Goal: Task Accomplishment & Management: Use online tool/utility

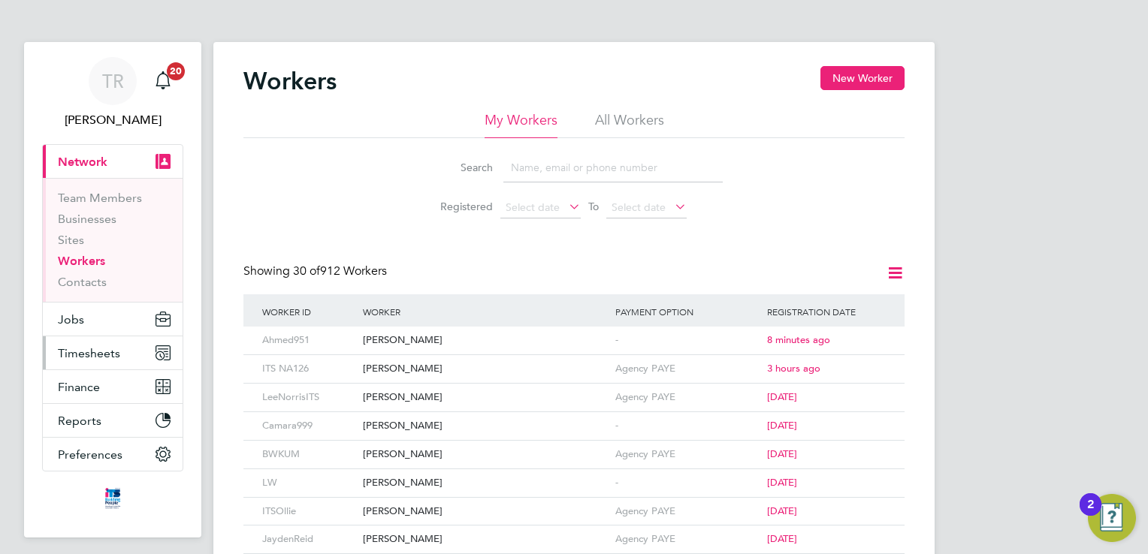
click at [108, 349] on span "Timesheets" at bounding box center [89, 353] width 62 height 14
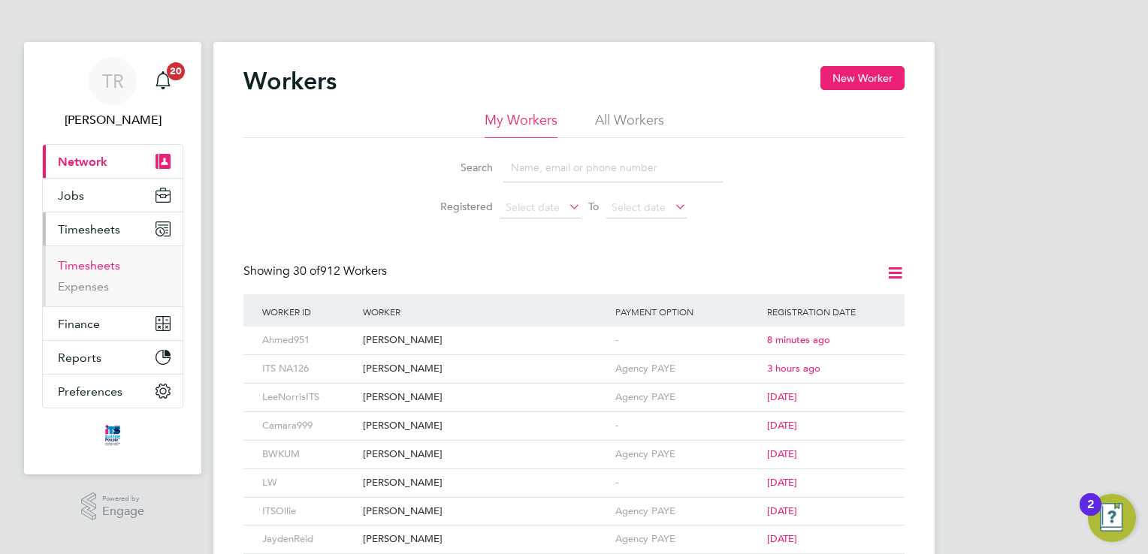
click at [88, 271] on link "Timesheets" at bounding box center [89, 265] width 62 height 14
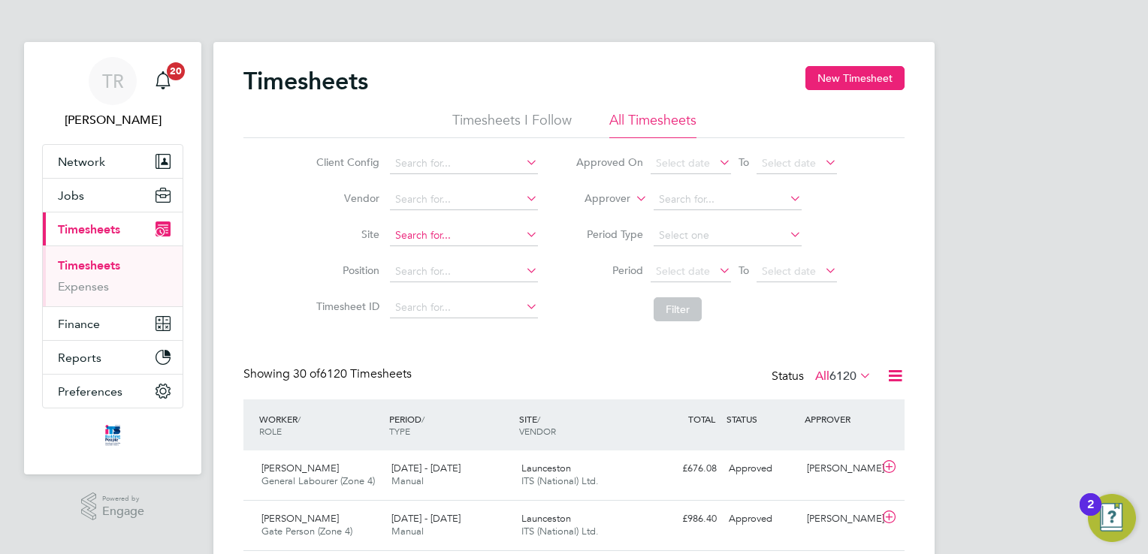
click at [485, 230] on input at bounding box center [464, 235] width 148 height 21
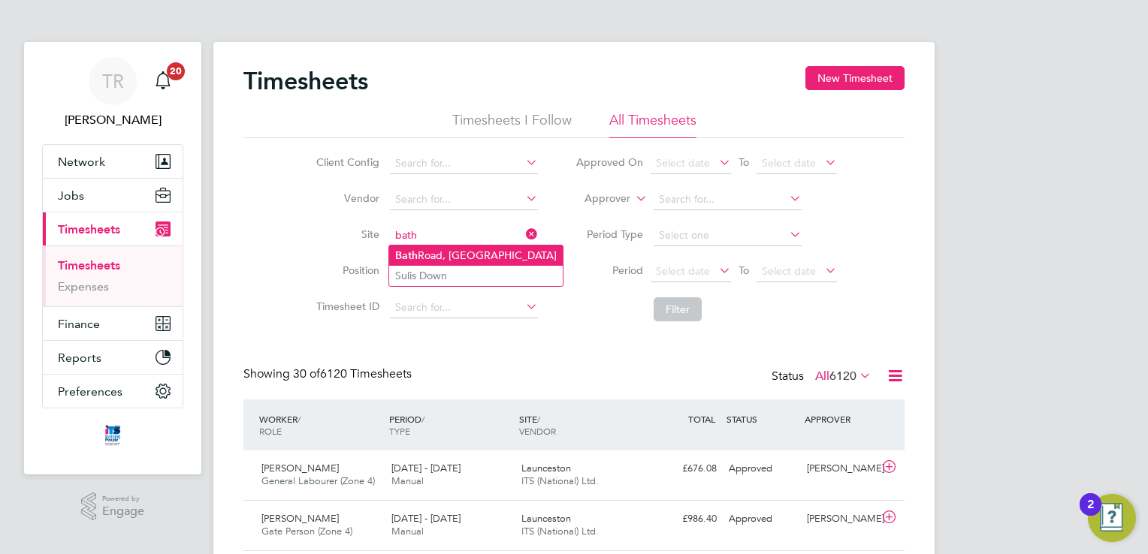
click at [469, 257] on li "[GEOGRAPHIC_DATA]" at bounding box center [475, 256] width 173 height 20
type input "[GEOGRAPHIC_DATA]"
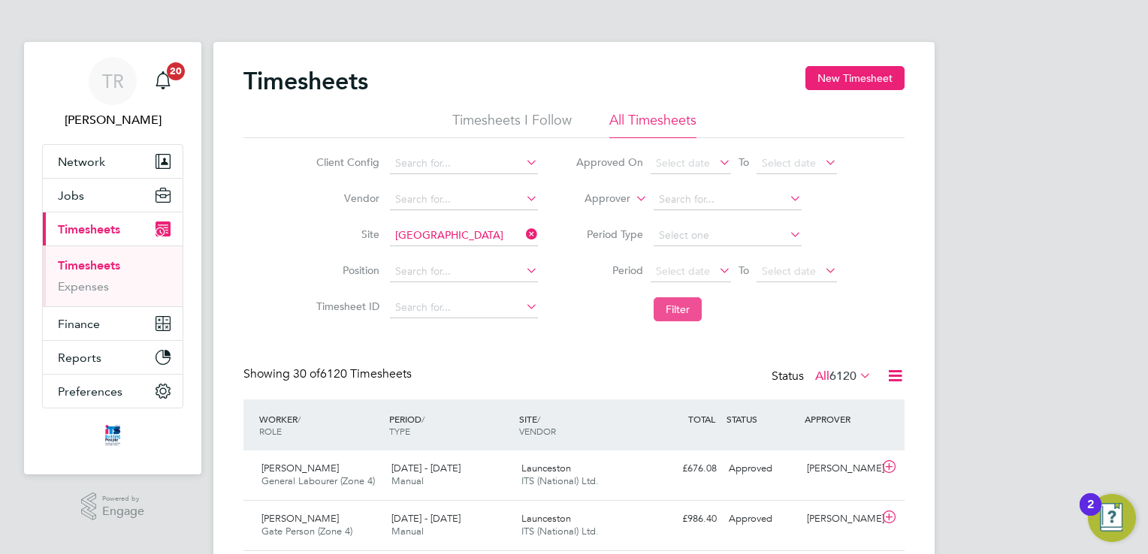
click at [685, 309] on button "Filter" at bounding box center [677, 309] width 48 height 24
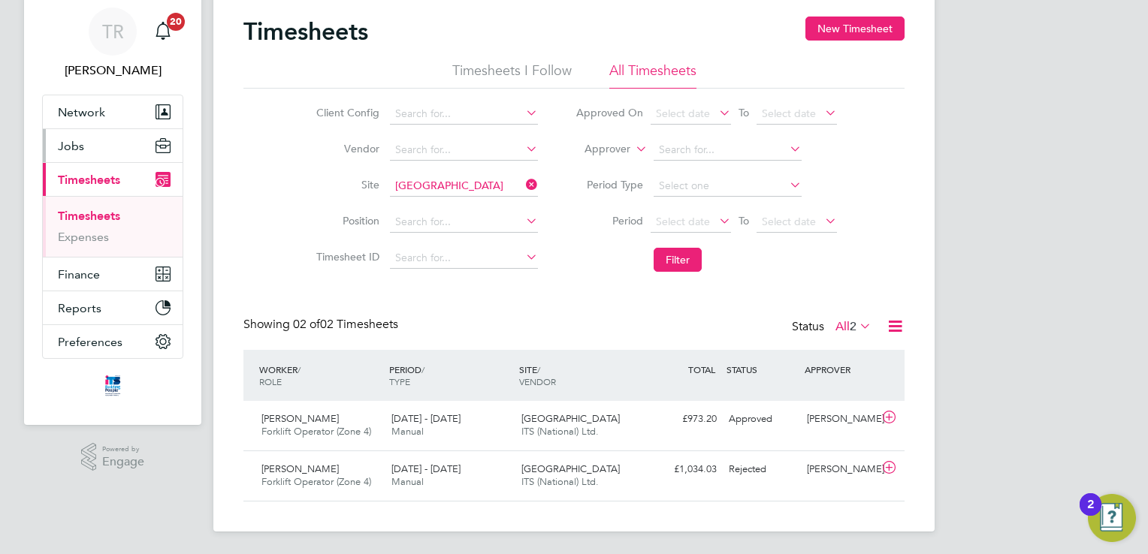
click at [91, 149] on button "Jobs" at bounding box center [113, 145] width 140 height 33
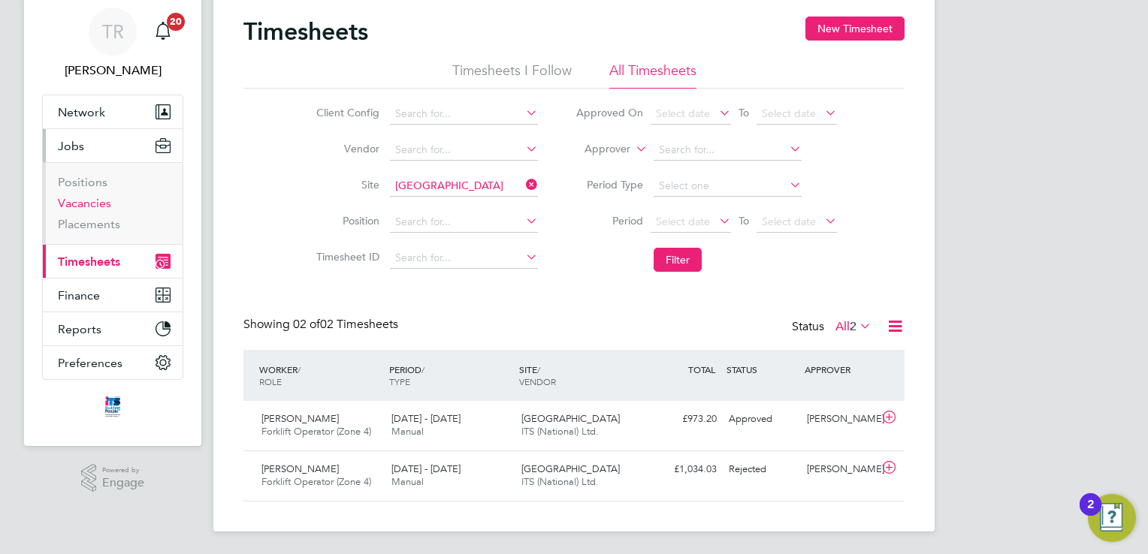
click at [93, 200] on link "Vacancies" at bounding box center [84, 203] width 53 height 14
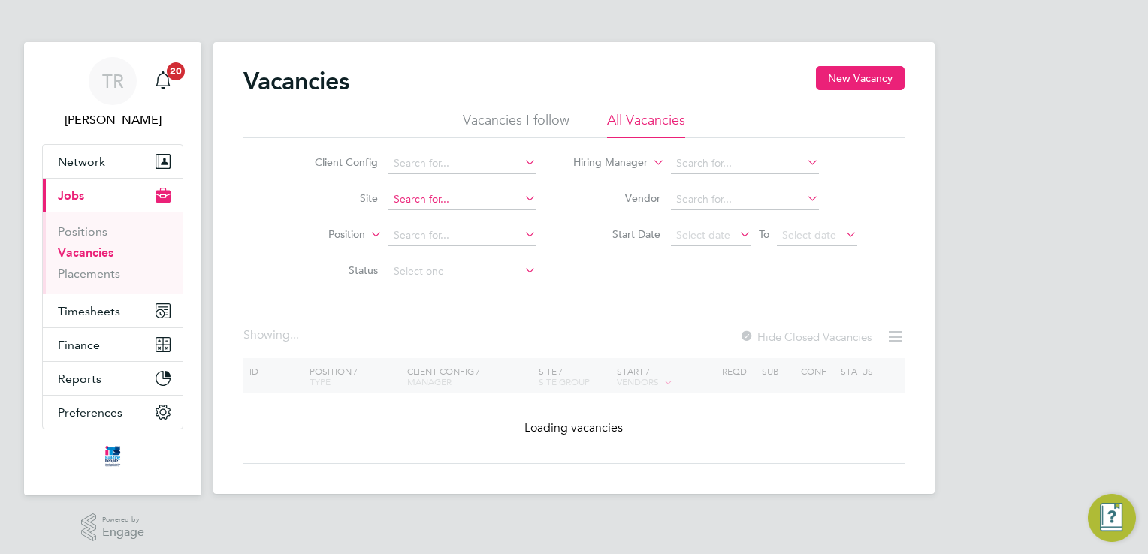
click at [451, 202] on input at bounding box center [462, 199] width 148 height 21
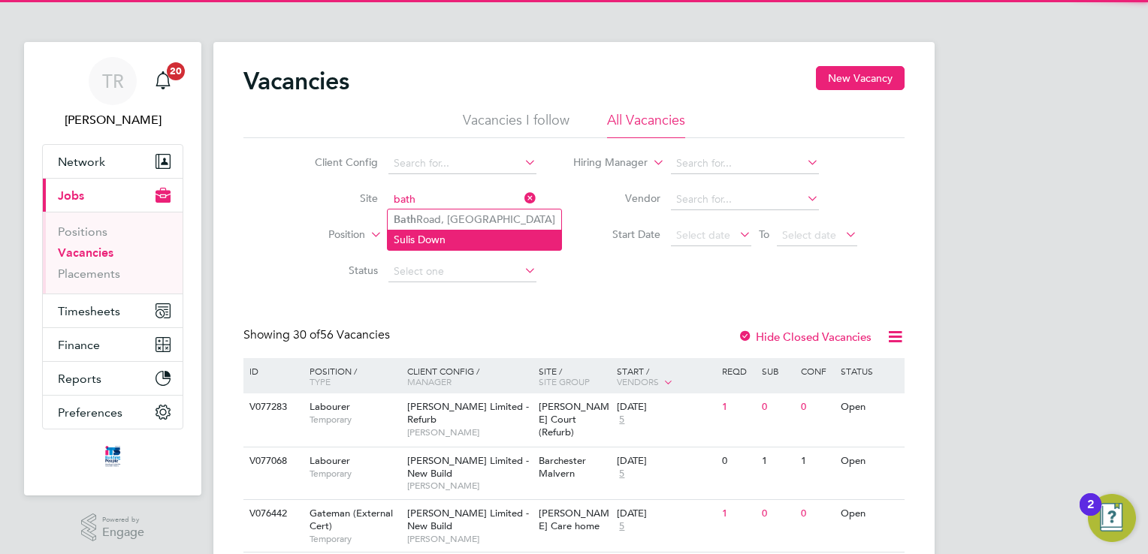
click at [451, 230] on li "Sulis Down" at bounding box center [474, 240] width 173 height 20
type input "Sulis Down"
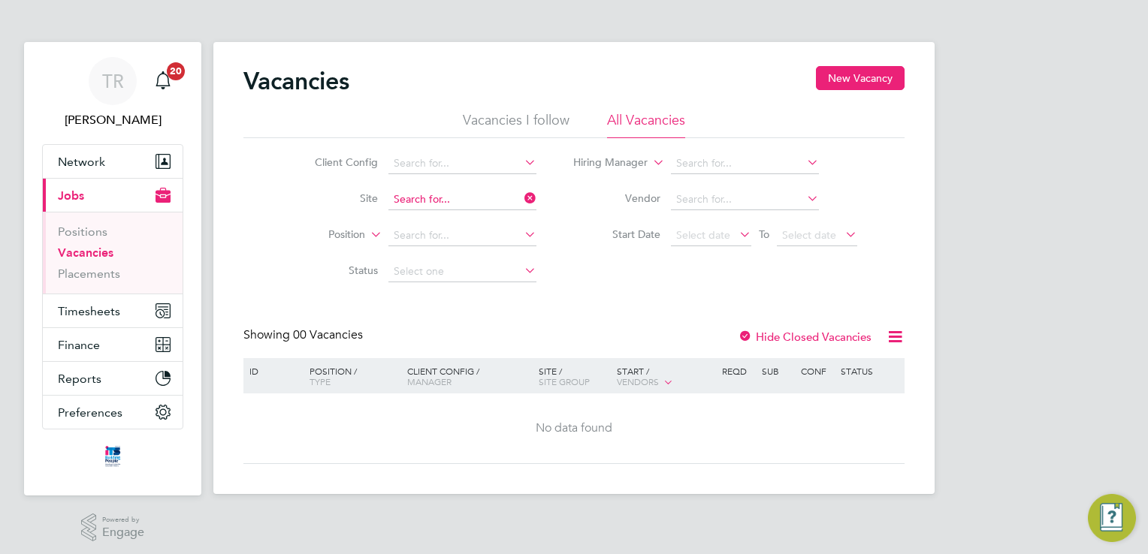
click at [452, 200] on input at bounding box center [462, 199] width 148 height 21
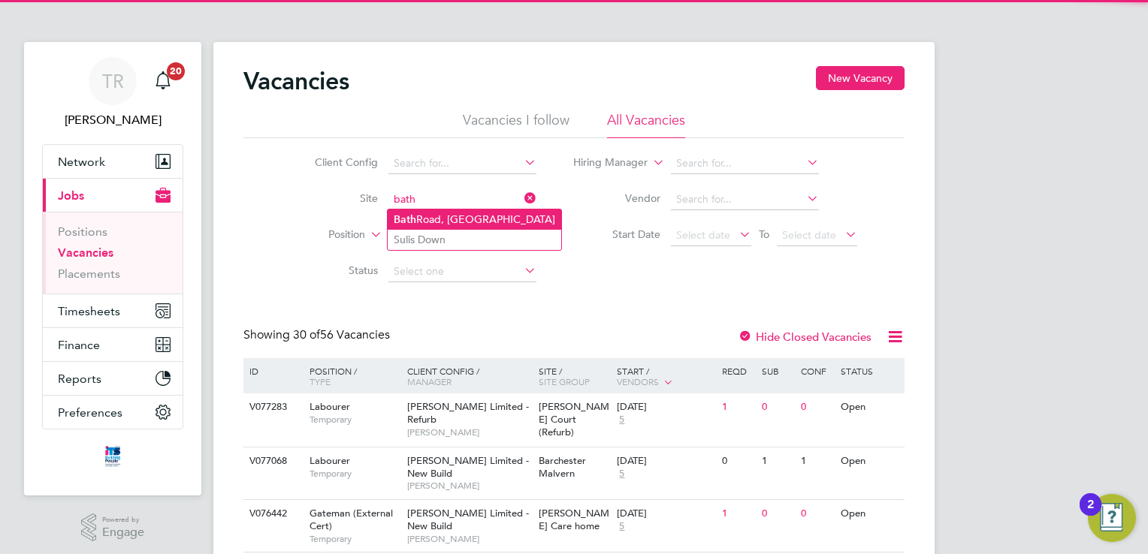
click at [454, 220] on li "[GEOGRAPHIC_DATA]" at bounding box center [474, 220] width 173 height 20
type input "[GEOGRAPHIC_DATA]"
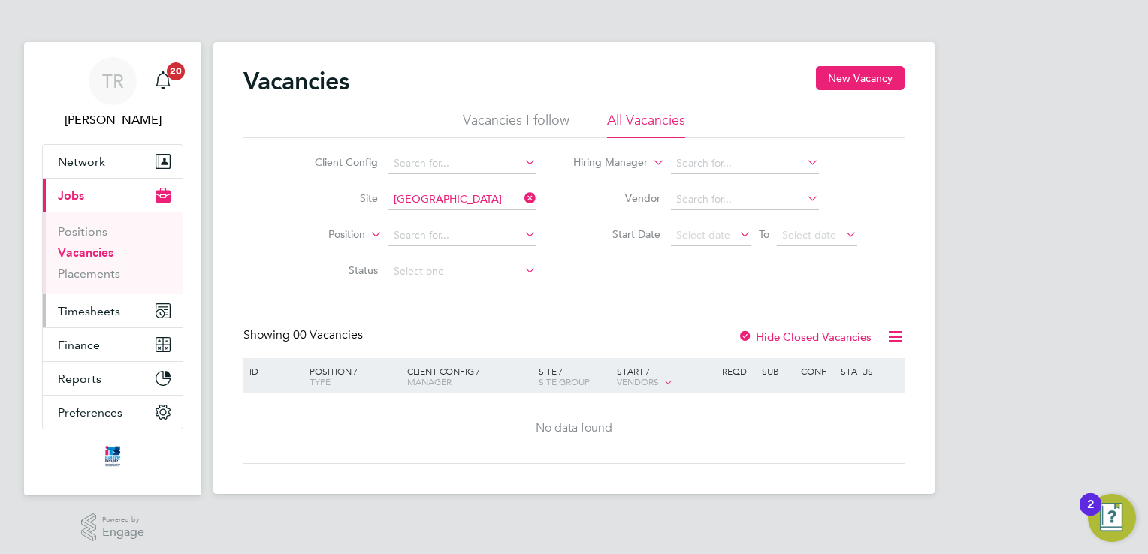
click at [112, 320] on button "Timesheets" at bounding box center [113, 310] width 140 height 33
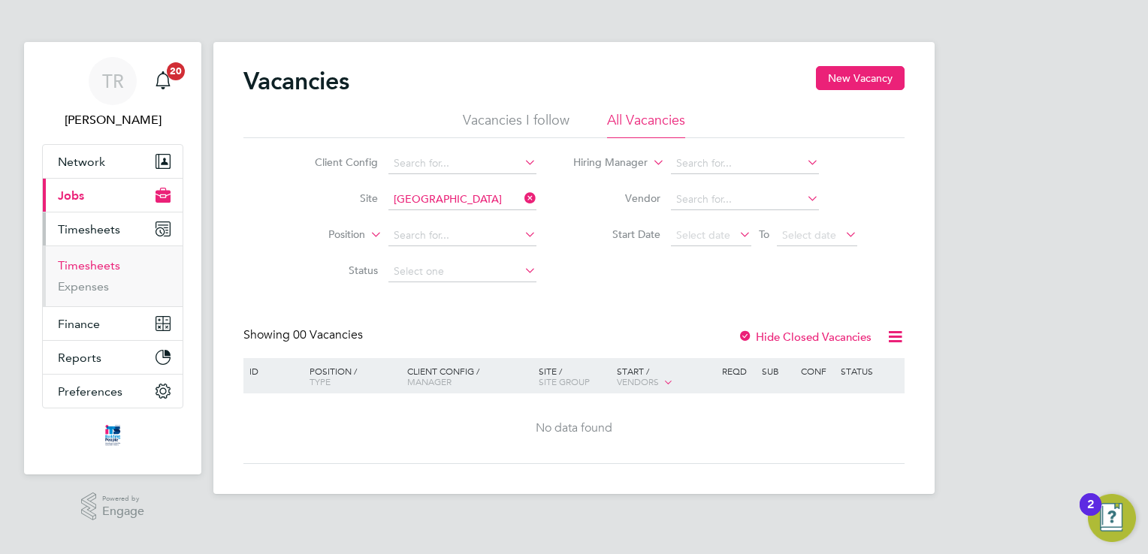
click at [102, 267] on link "Timesheets" at bounding box center [89, 265] width 62 height 14
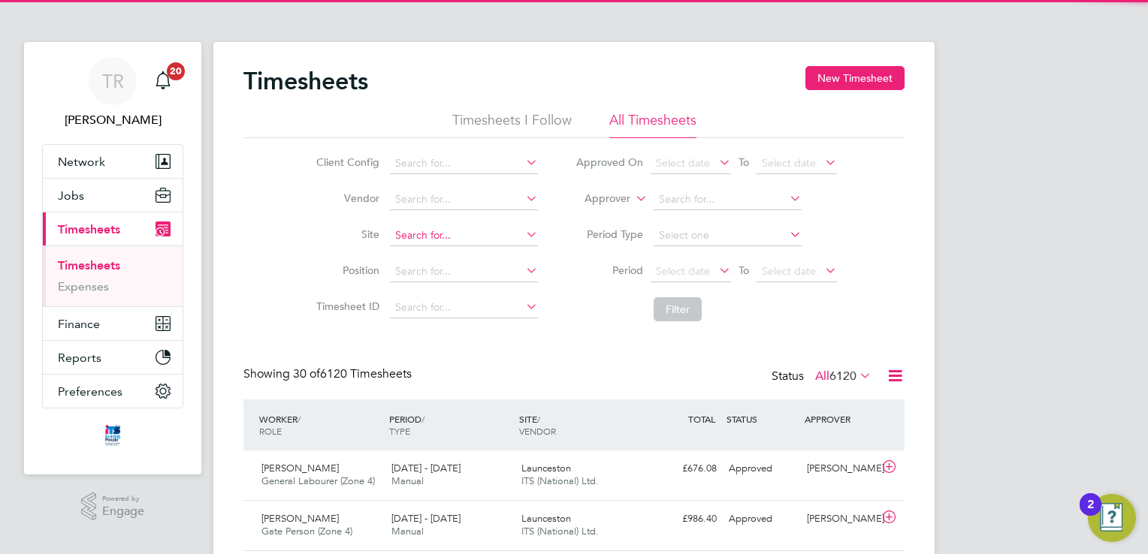
scroll to position [38, 131]
click at [448, 231] on input at bounding box center [464, 235] width 148 height 21
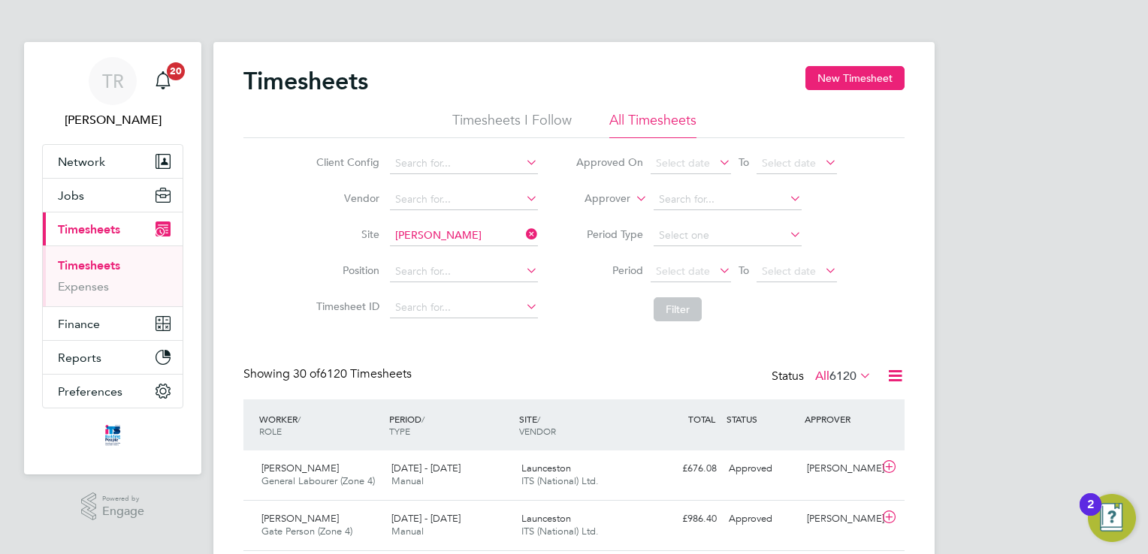
click at [443, 250] on li "[PERSON_NAME] Causeway" at bounding box center [463, 256] width 149 height 20
type input "[PERSON_NAME] Causeway"
click at [674, 304] on button "Filter" at bounding box center [677, 309] width 48 height 24
click at [520, 236] on li "Site [PERSON_NAME] Causeway" at bounding box center [425, 236] width 264 height 36
click at [505, 238] on input at bounding box center [464, 235] width 148 height 21
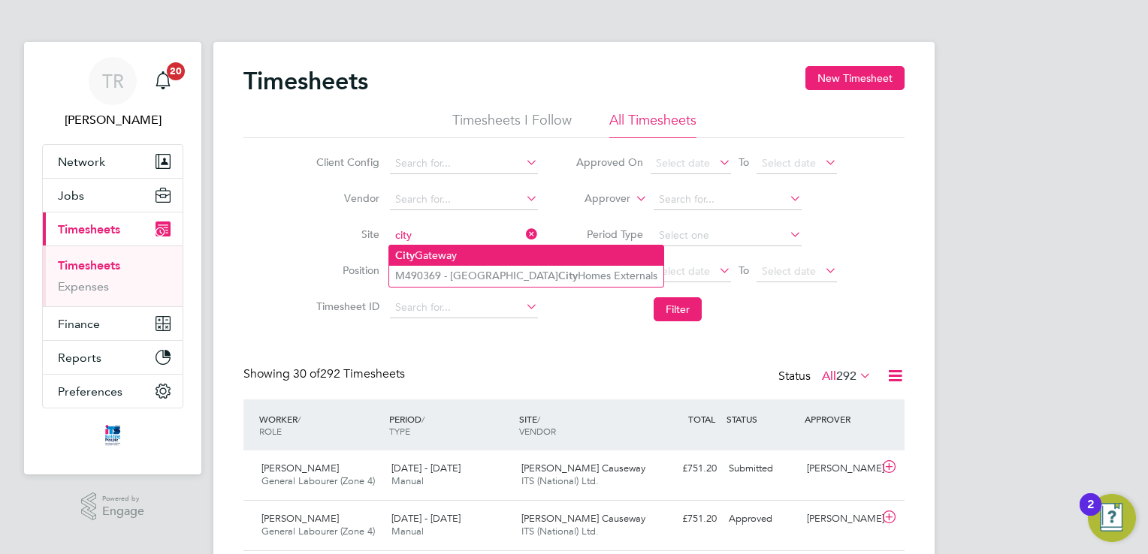
click at [496, 253] on li "City Gateway" at bounding box center [526, 256] width 274 height 20
type input "City Gateway"
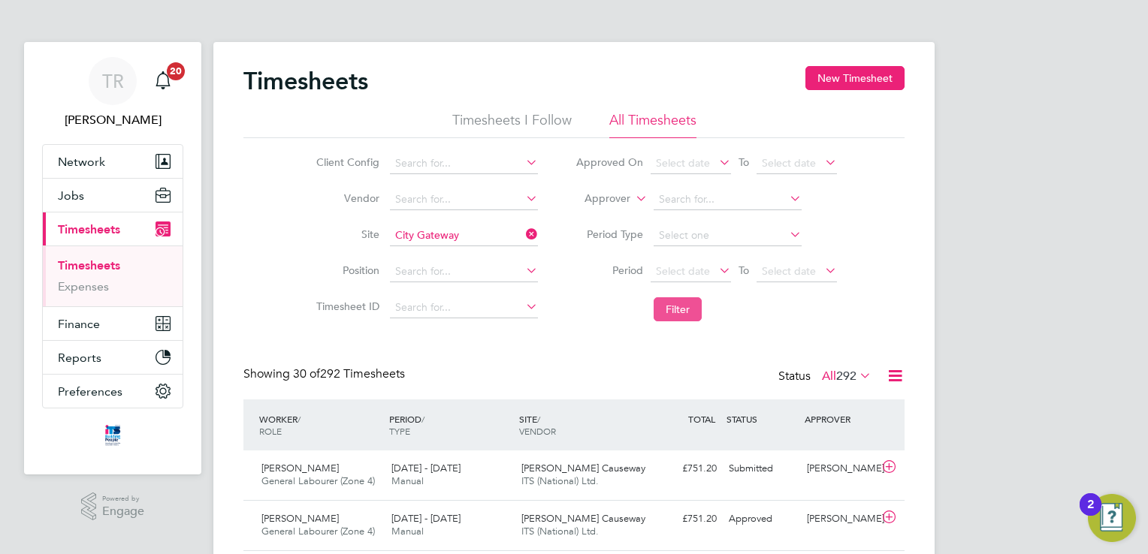
click at [678, 309] on button "Filter" at bounding box center [677, 309] width 48 height 24
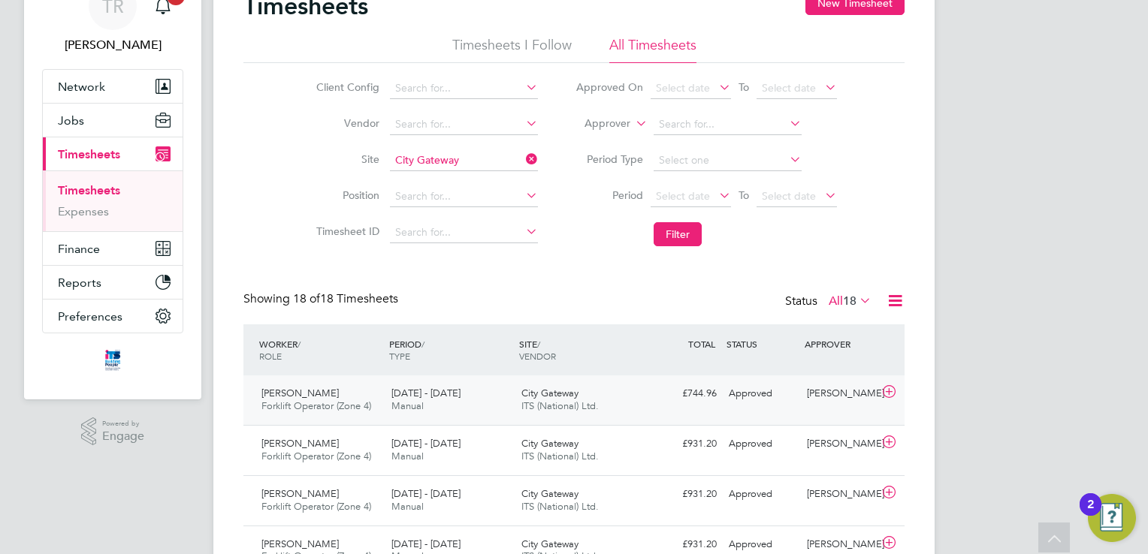
click at [647, 397] on div "£744.96 Approved" at bounding box center [683, 394] width 78 height 25
